Goal: Task Accomplishment & Management: Manage account settings

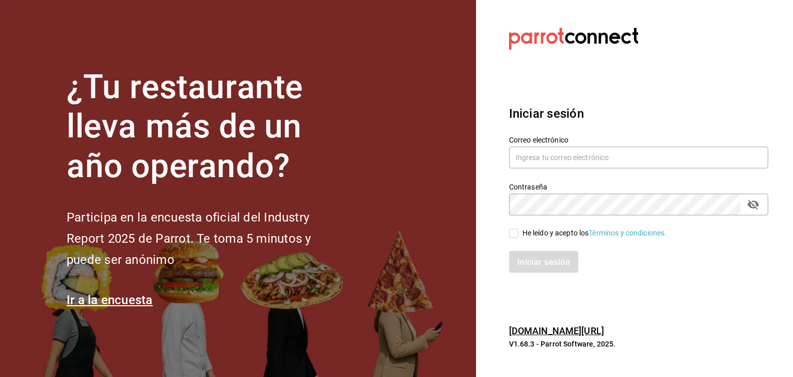
click at [647, 110] on h3 "Iniciar sesión" at bounding box center [638, 113] width 259 height 19
click at [600, 163] on input "text" at bounding box center [638, 158] width 259 height 22
click at [635, 153] on input "text" at bounding box center [638, 158] width 259 height 22
type input "e"
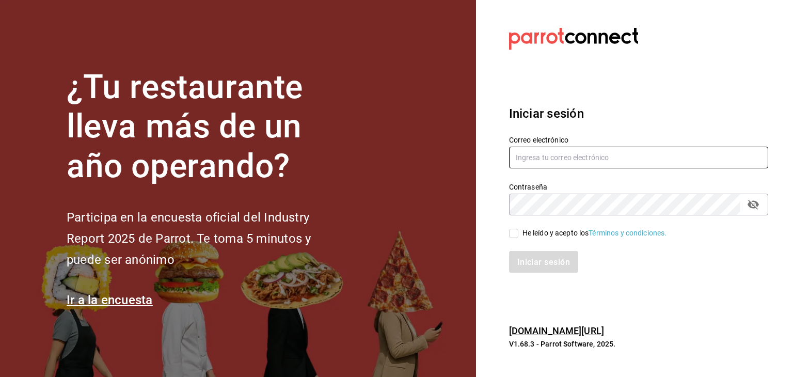
click at [601, 160] on input "text" at bounding box center [638, 158] width 259 height 22
type input "e"
type input "[PERSON_NAME]"
